Goal: Navigation & Orientation: Go to known website

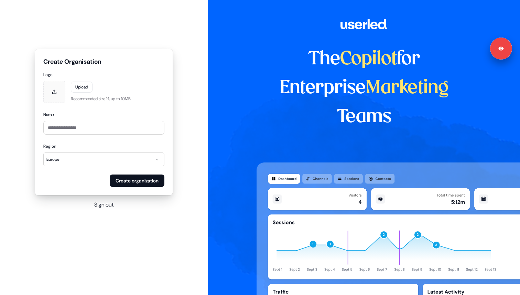
click at [109, 204] on button "Sign out" at bounding box center [103, 204] width 19 height 8
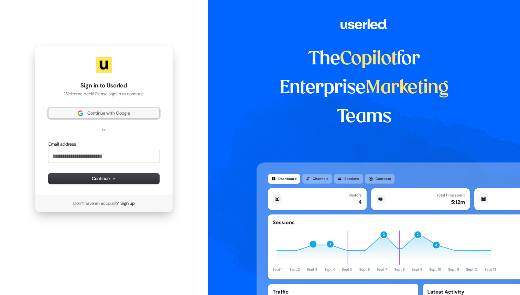
click at [124, 114] on span "Continue with Google" at bounding box center [108, 113] width 43 height 6
